Goal: Information Seeking & Learning: Learn about a topic

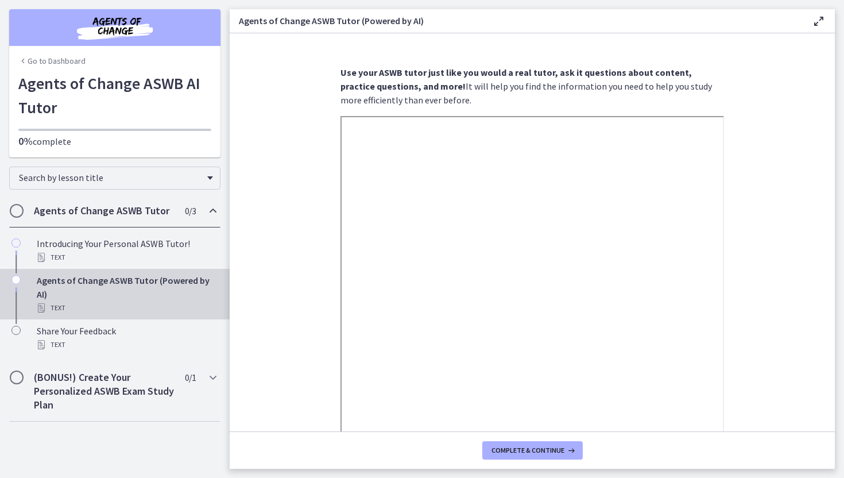
scroll to position [145, 0]
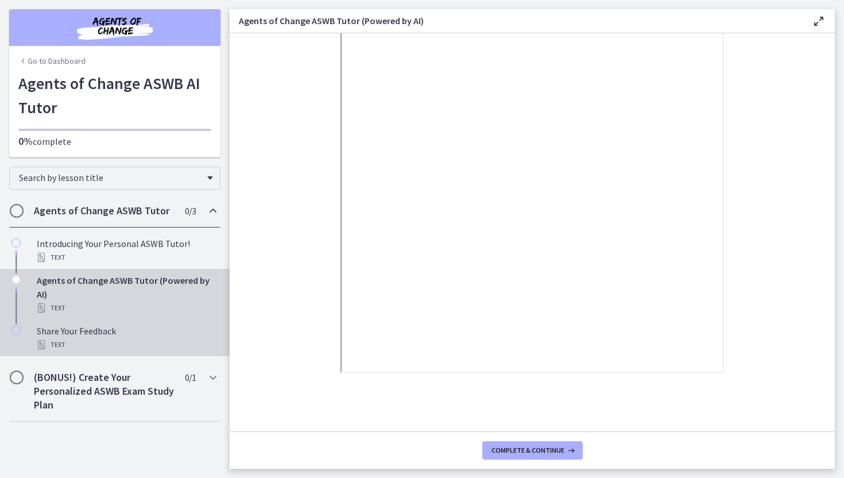
click at [98, 339] on div "Text" at bounding box center [126, 345] width 179 height 14
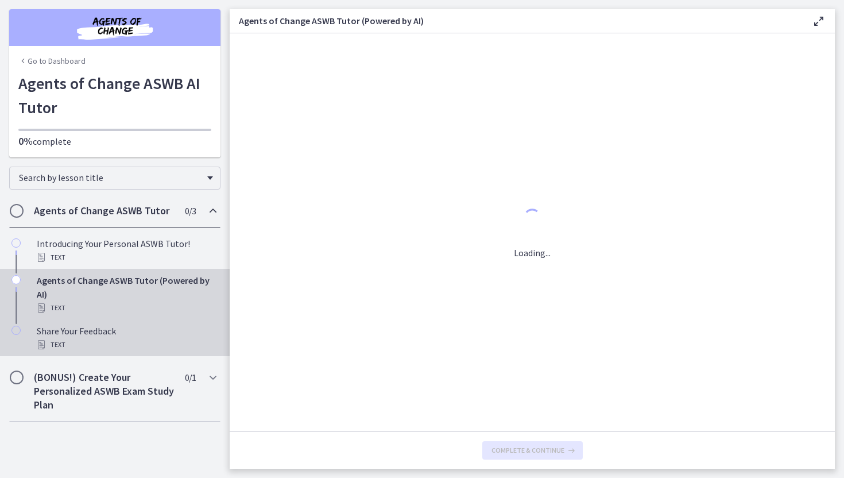
scroll to position [0, 0]
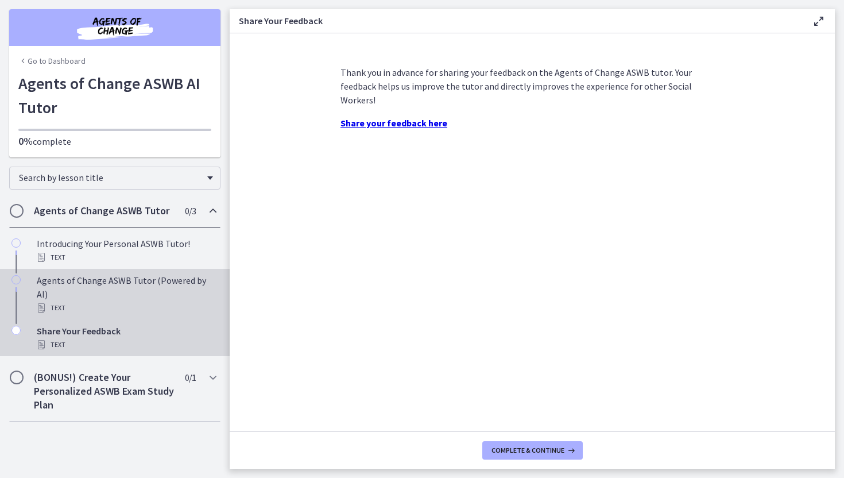
click at [103, 301] on div "Text" at bounding box center [126, 308] width 179 height 14
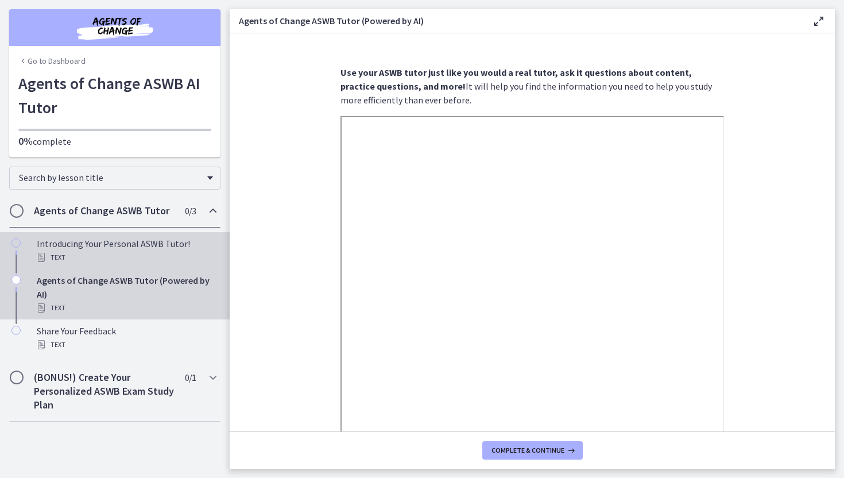
click at [130, 247] on div "Introducing Your Personal ASWB Tutor! Text" at bounding box center [126, 251] width 179 height 28
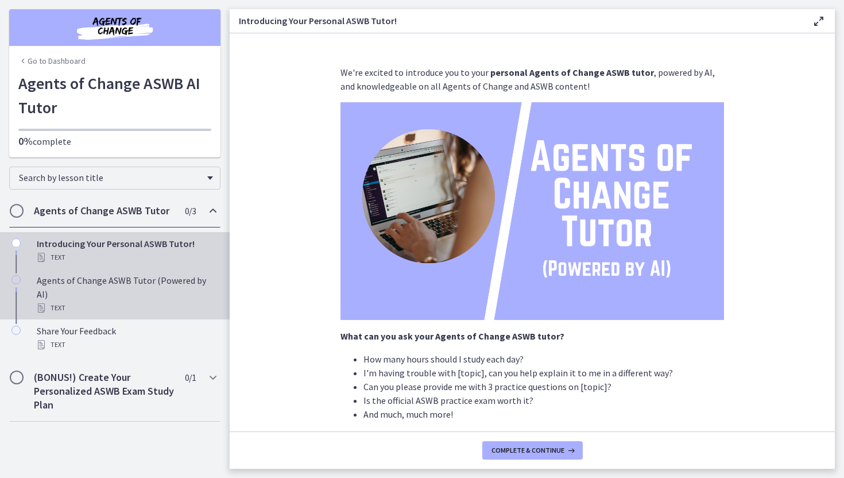
click at [134, 301] on div "Text" at bounding box center [126, 308] width 179 height 14
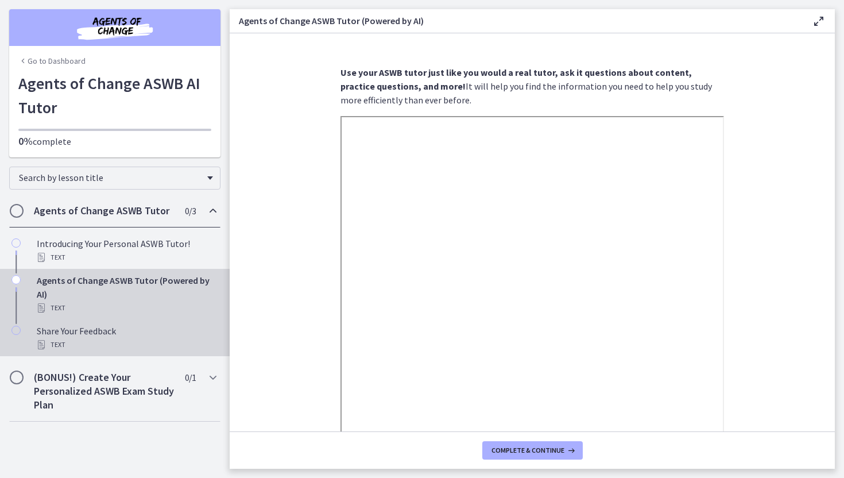
click at [140, 328] on div "Share Your Feedback Text" at bounding box center [126, 338] width 179 height 28
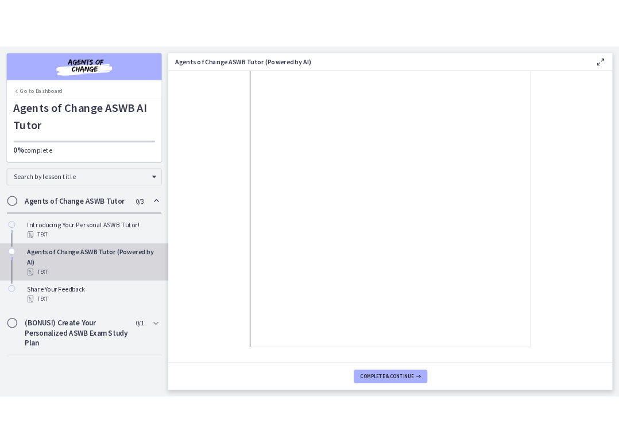
scroll to position [109, 0]
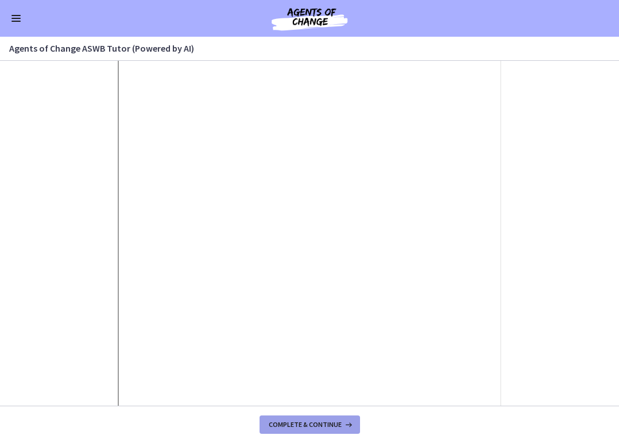
click at [312, 427] on span "Complete & continue" at bounding box center [305, 424] width 73 height 9
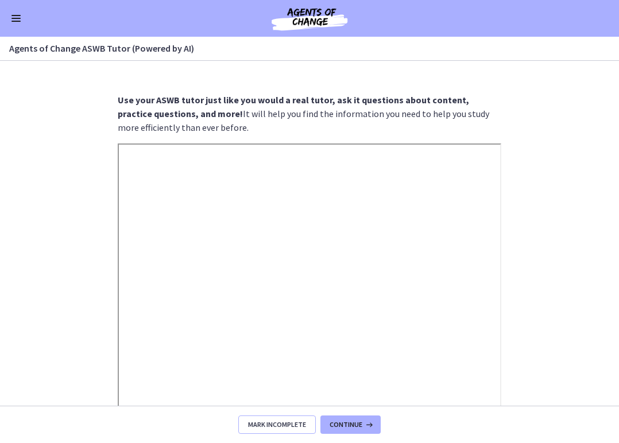
click at [286, 424] on span "Mark Incomplete" at bounding box center [277, 424] width 58 height 9
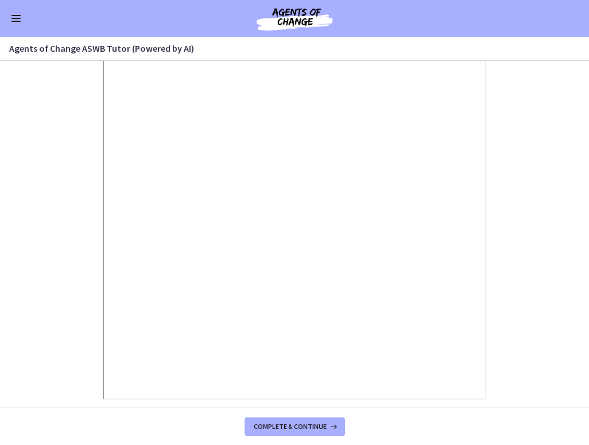
scroll to position [197, 0]
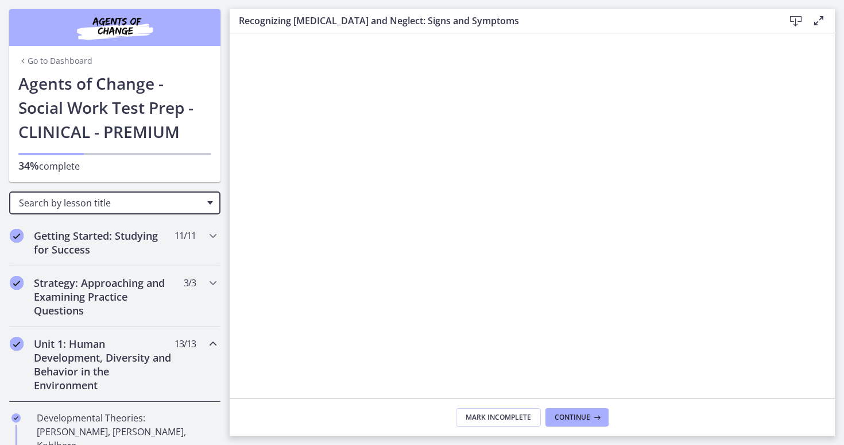
click at [128, 207] on span "Search by lesson title" at bounding box center [110, 202] width 183 height 13
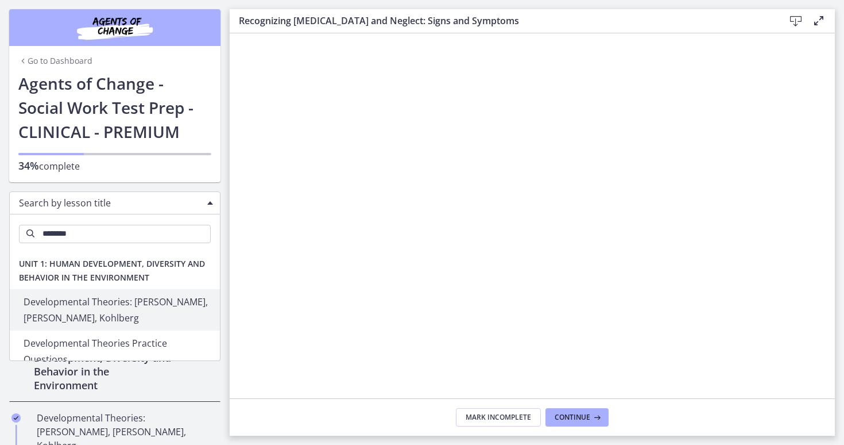
type input "********"
click at [116, 269] on span "Unit 1: Human Development, Diversity and Behavior in the Environment" at bounding box center [115, 270] width 210 height 37
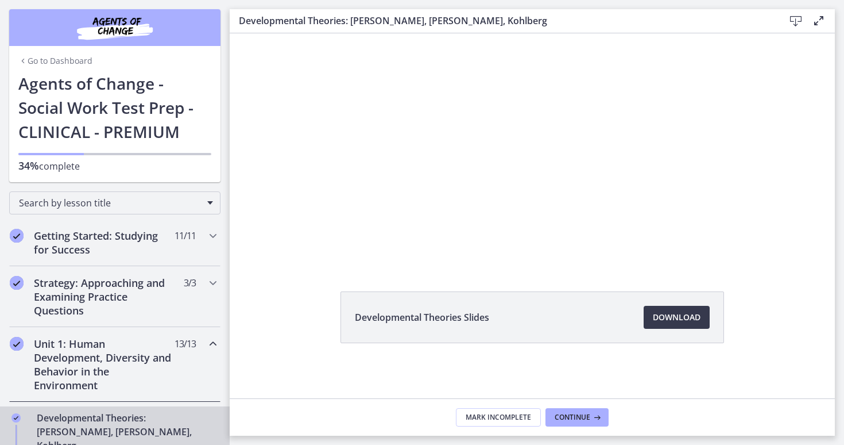
scroll to position [57, 0]
click at [619, 314] on span "Download Opens in a new window" at bounding box center [677, 318] width 48 height 14
